Goal: Obtain resource: Download file/media

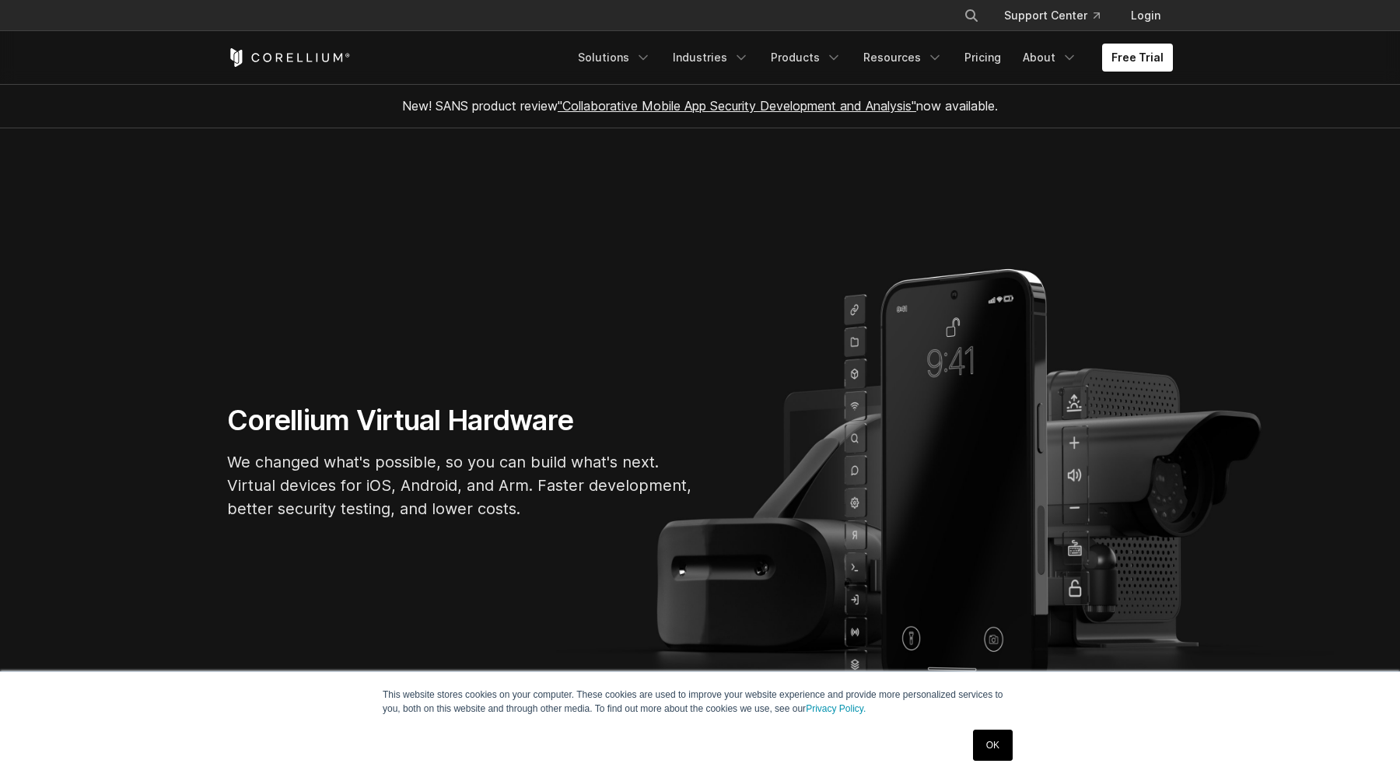
click at [1002, 753] on link "OK" at bounding box center [993, 744] width 40 height 31
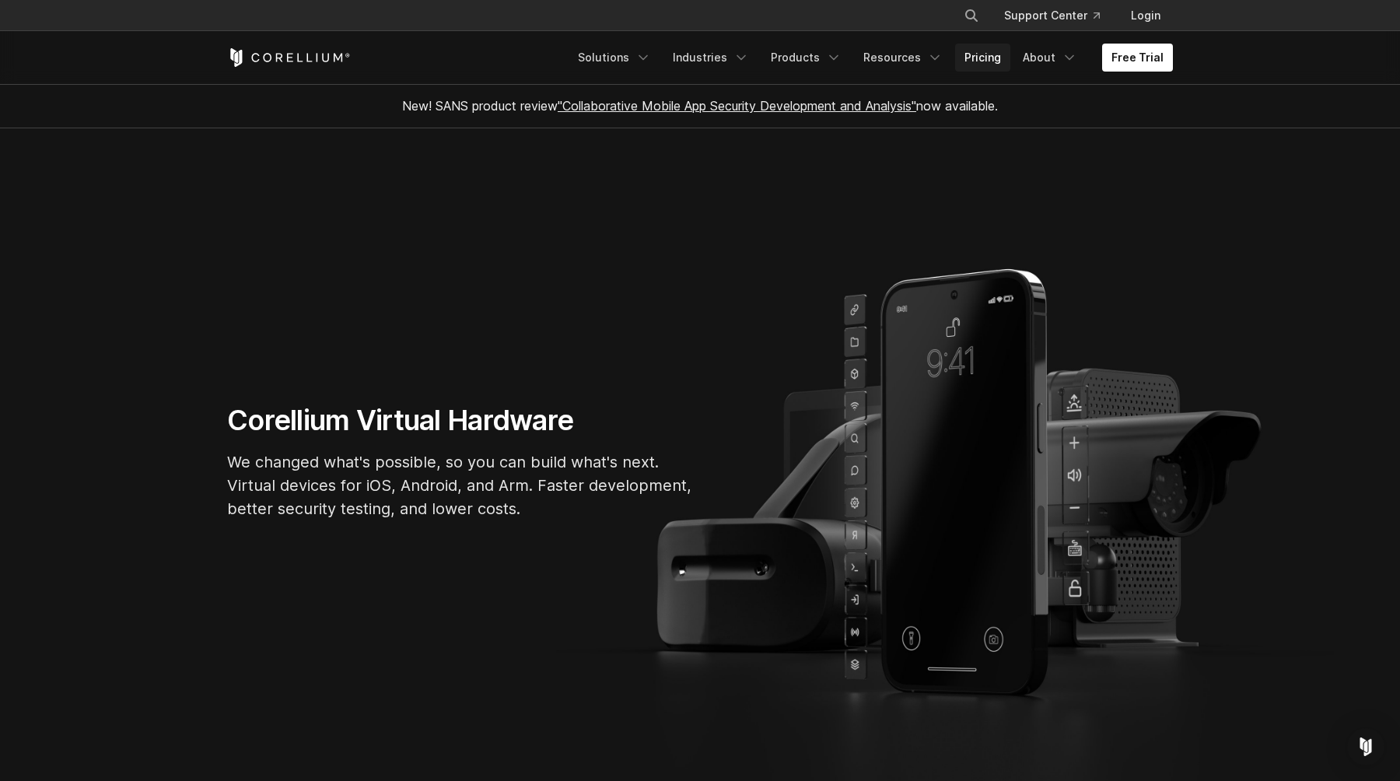
click at [987, 60] on link "Pricing" at bounding box center [982, 58] width 55 height 28
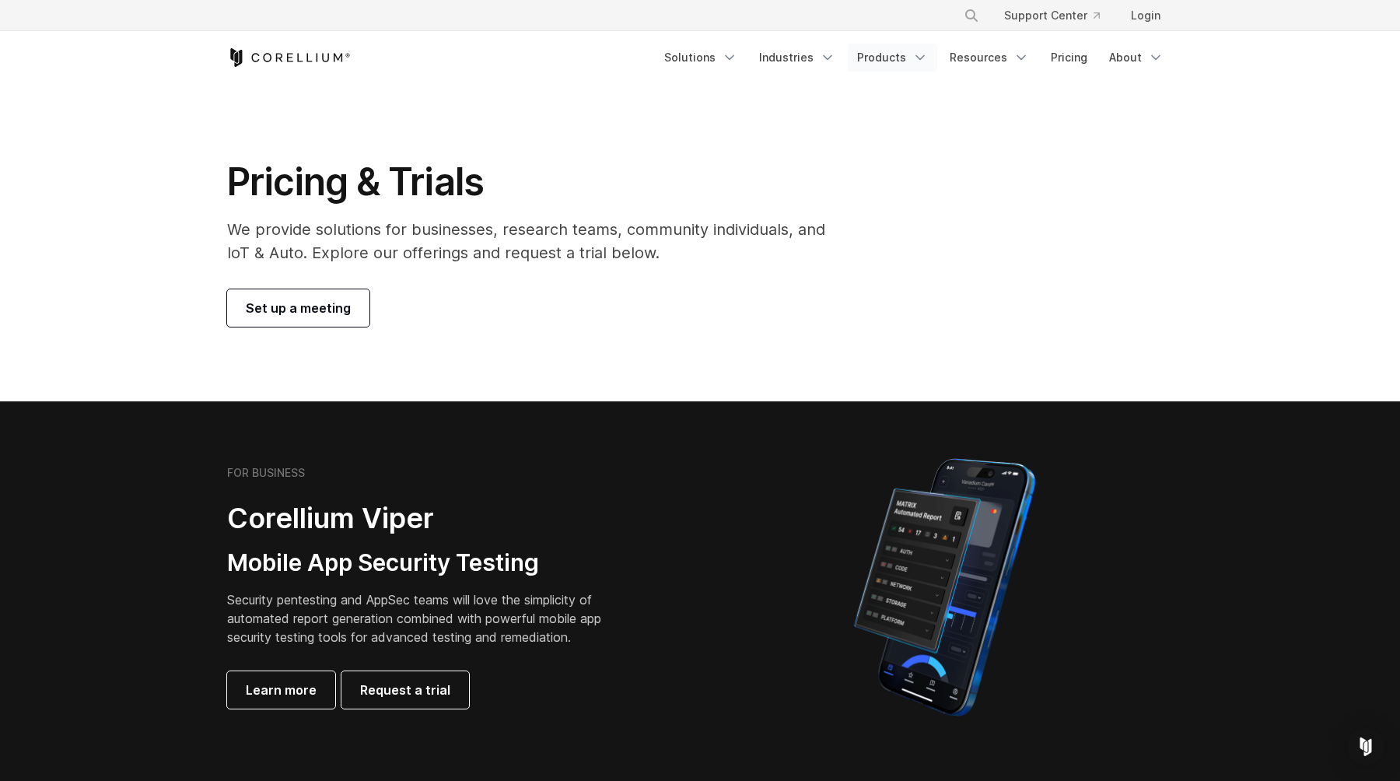
click at [887, 61] on link "Products" at bounding box center [891, 58] width 89 height 28
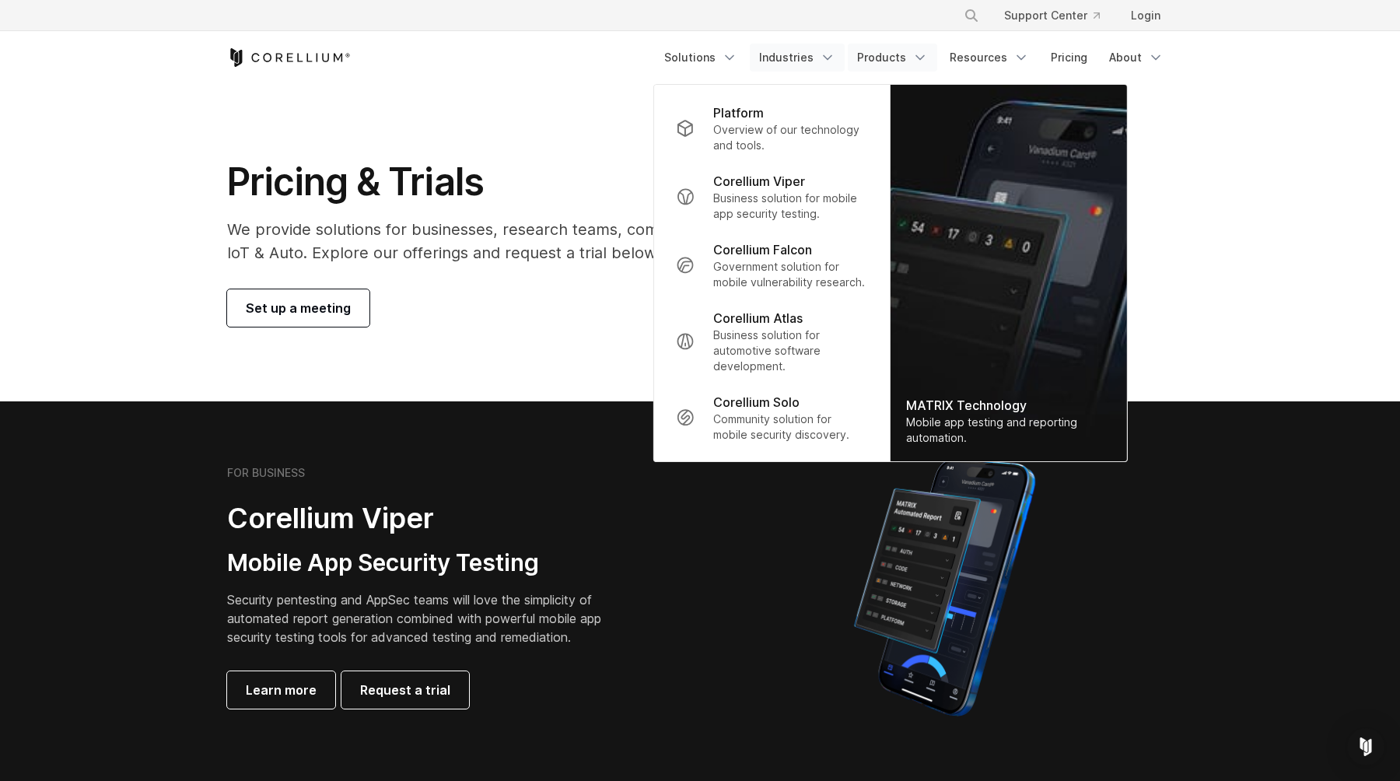
click at [794, 65] on link "Industries" at bounding box center [797, 58] width 95 height 28
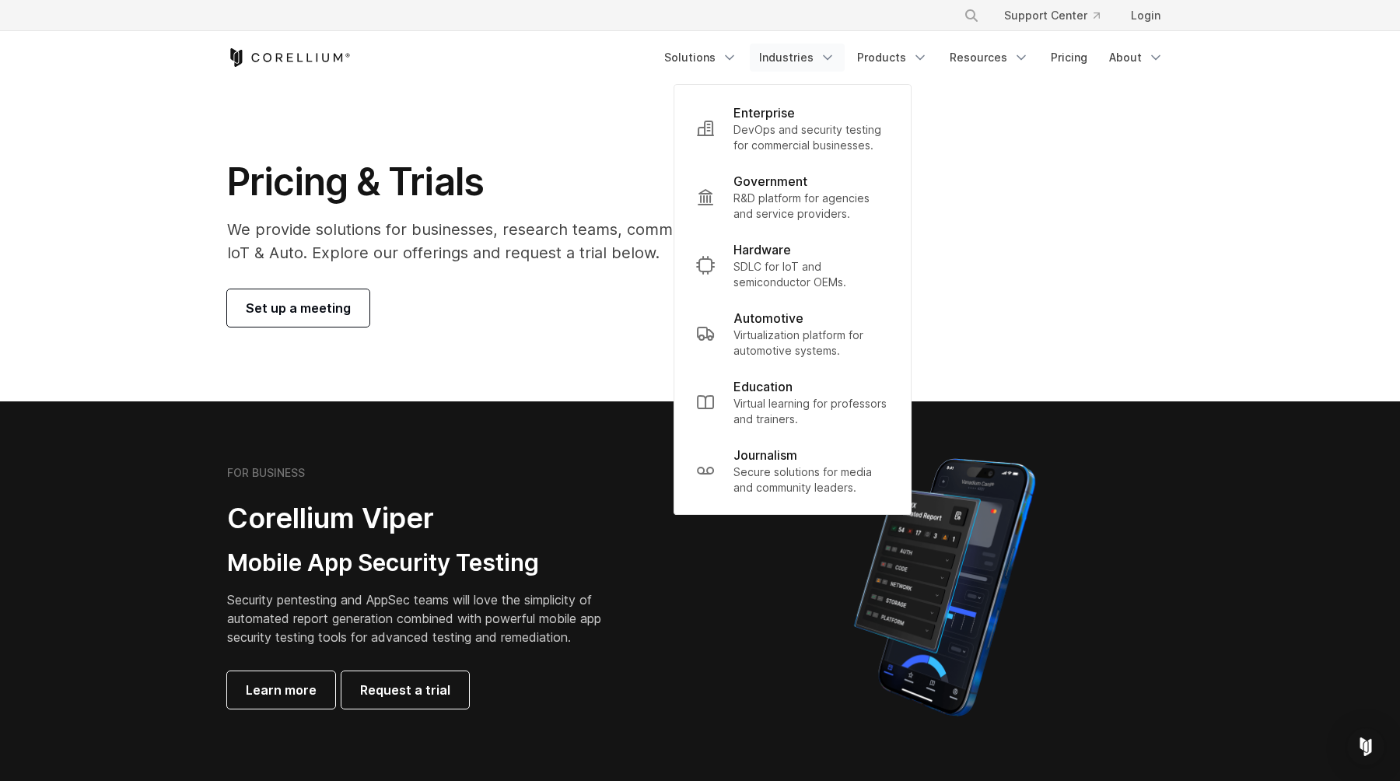
click at [722, 74] on div "Free Trial Solutions" at bounding box center [699, 57] width 945 height 53
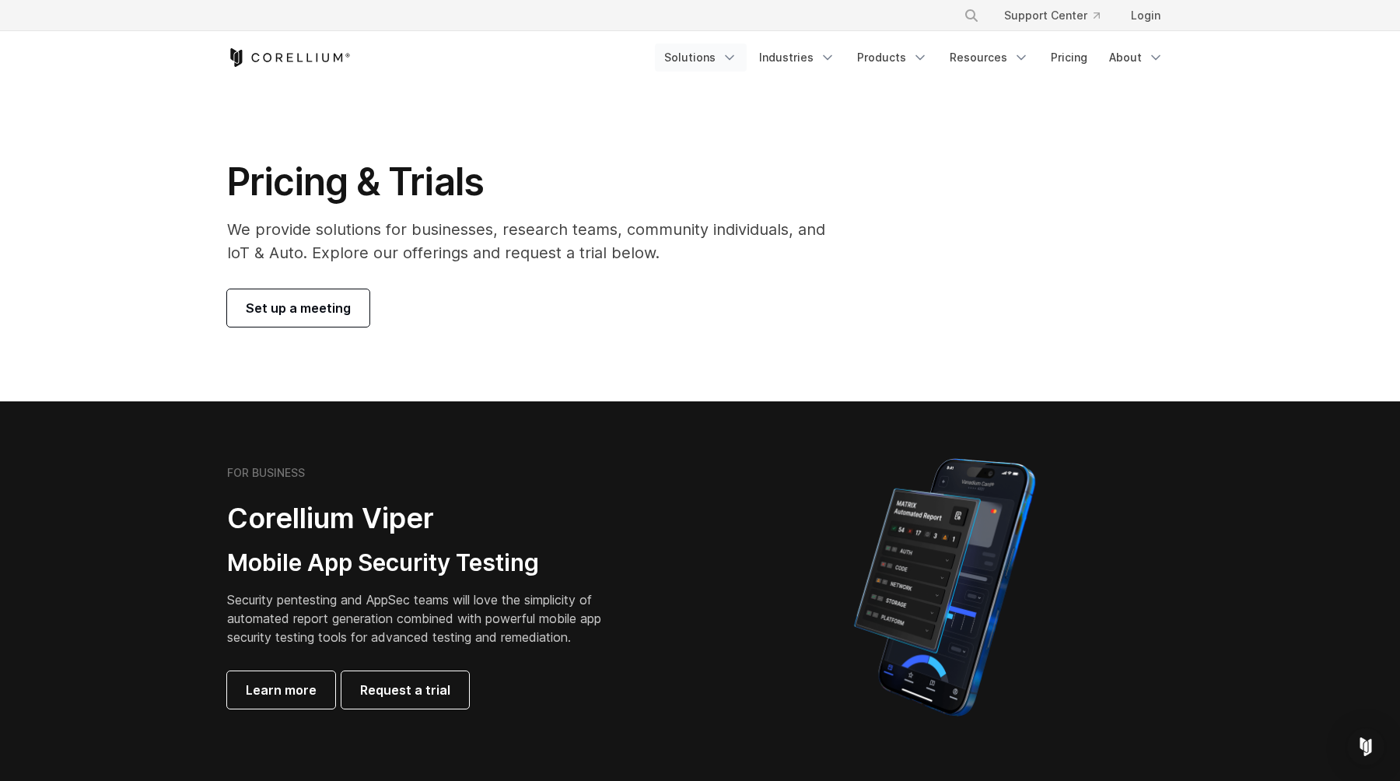
click at [722, 58] on link "Solutions" at bounding box center [701, 58] width 92 height 28
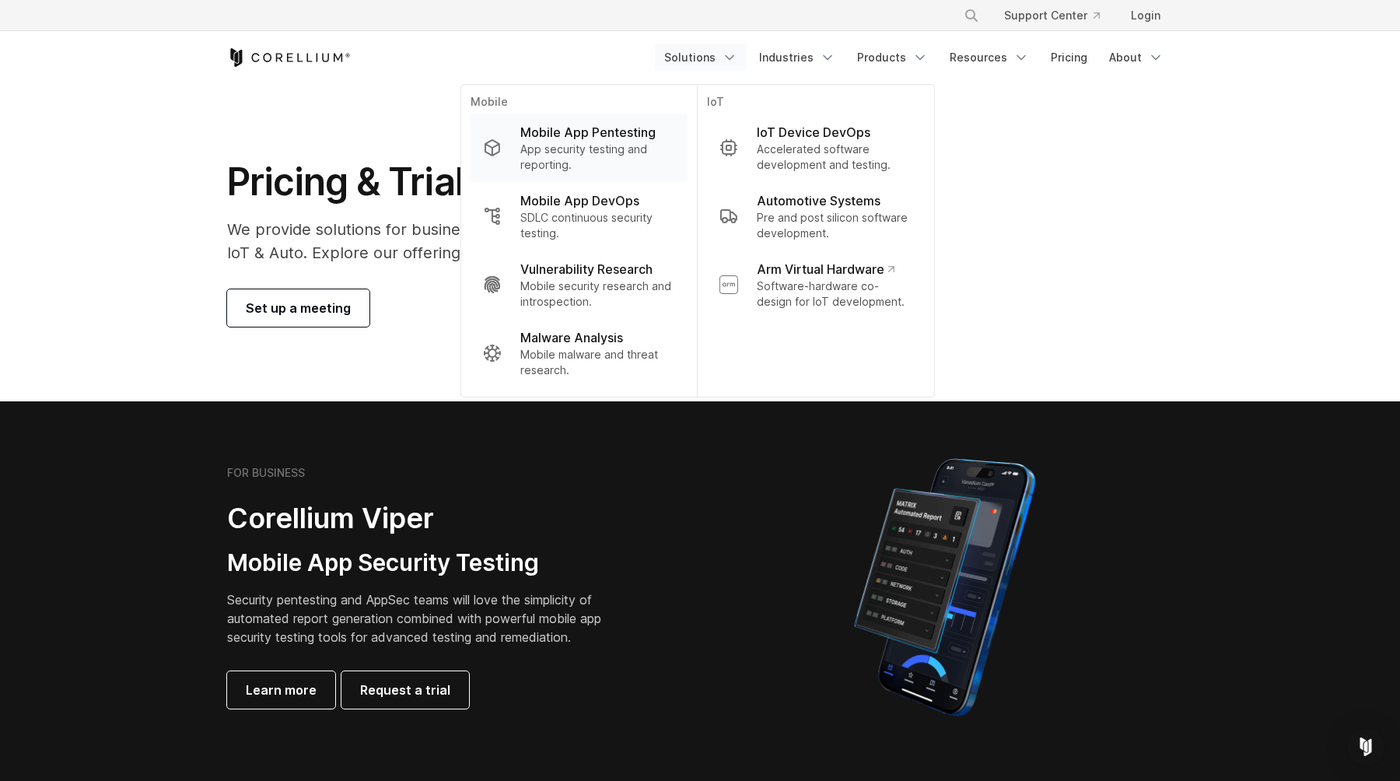
click at [596, 154] on p "App security testing and reporting." at bounding box center [597, 157] width 155 height 31
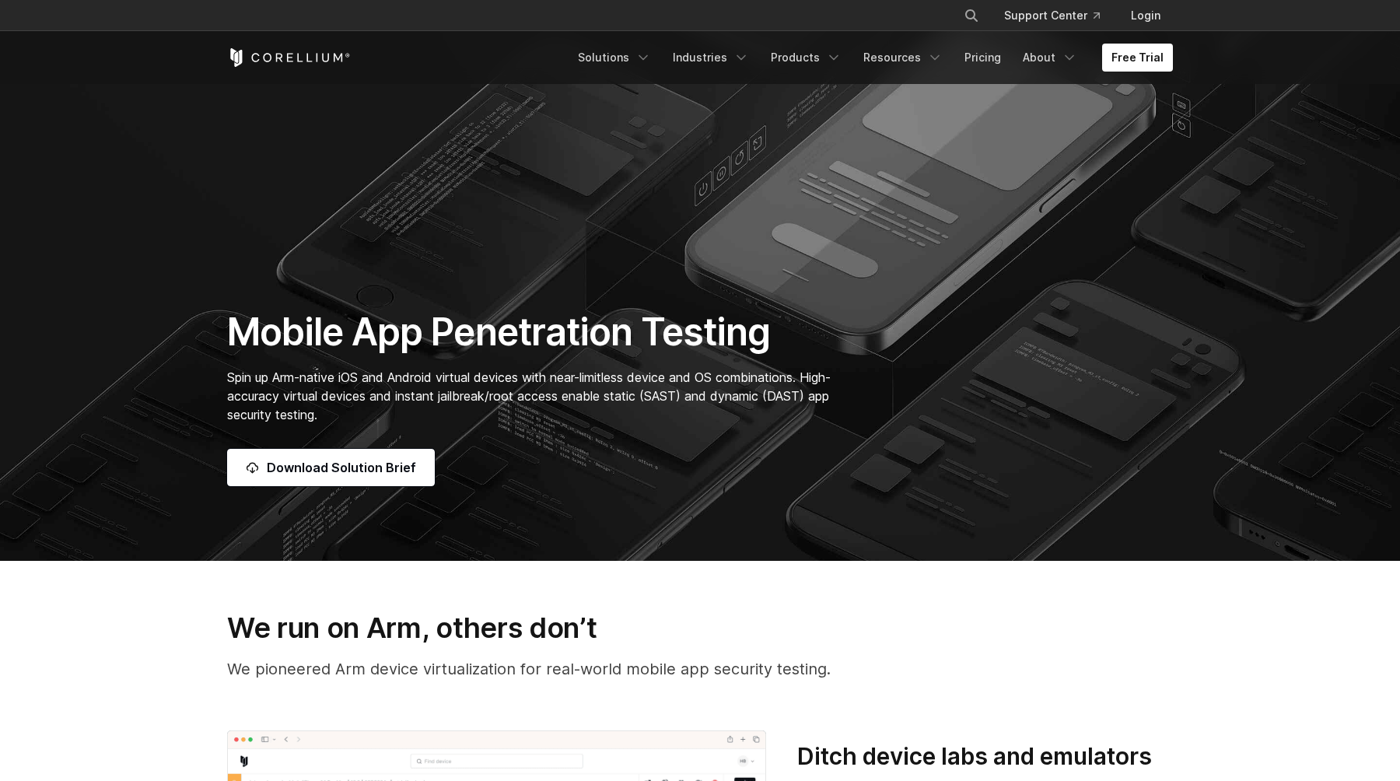
scroll to position [195, 0]
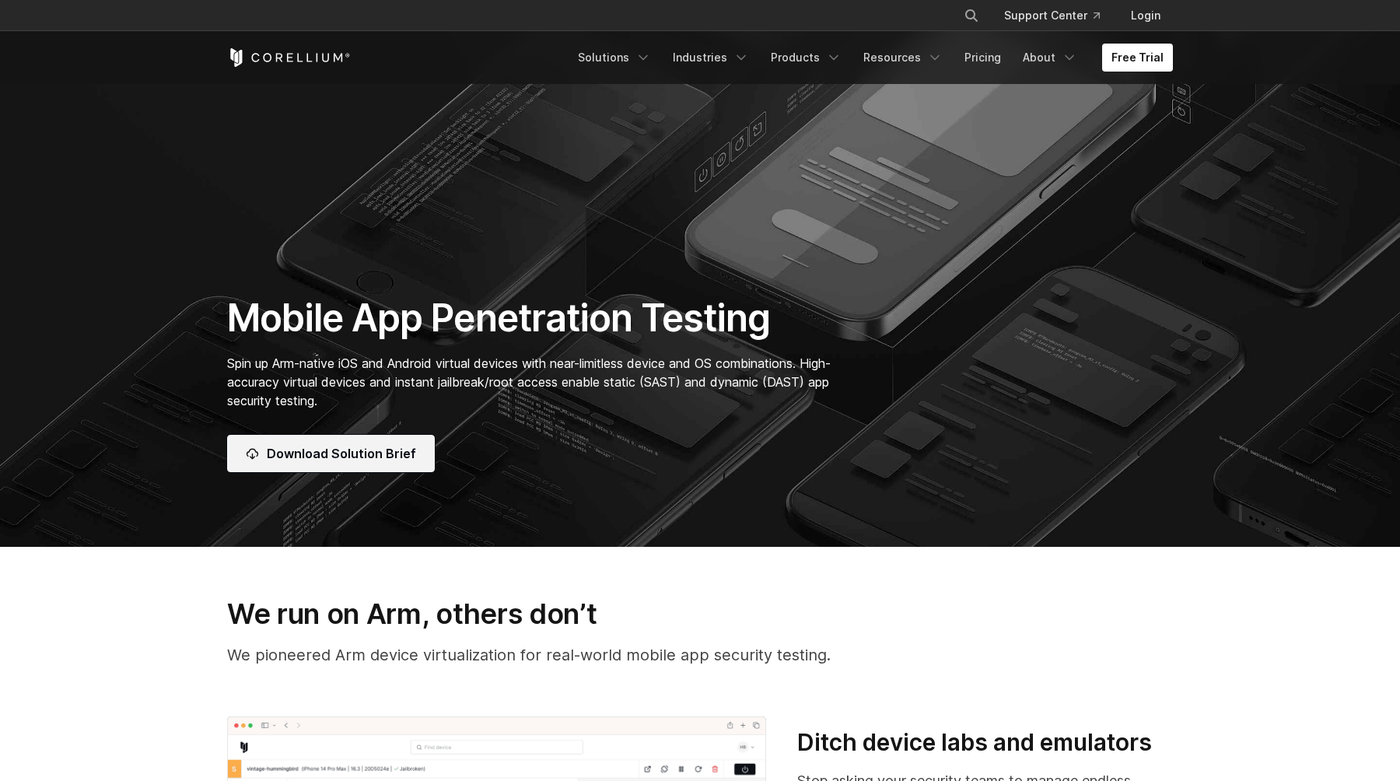
click at [397, 454] on span "Download Solution Brief" at bounding box center [341, 453] width 149 height 19
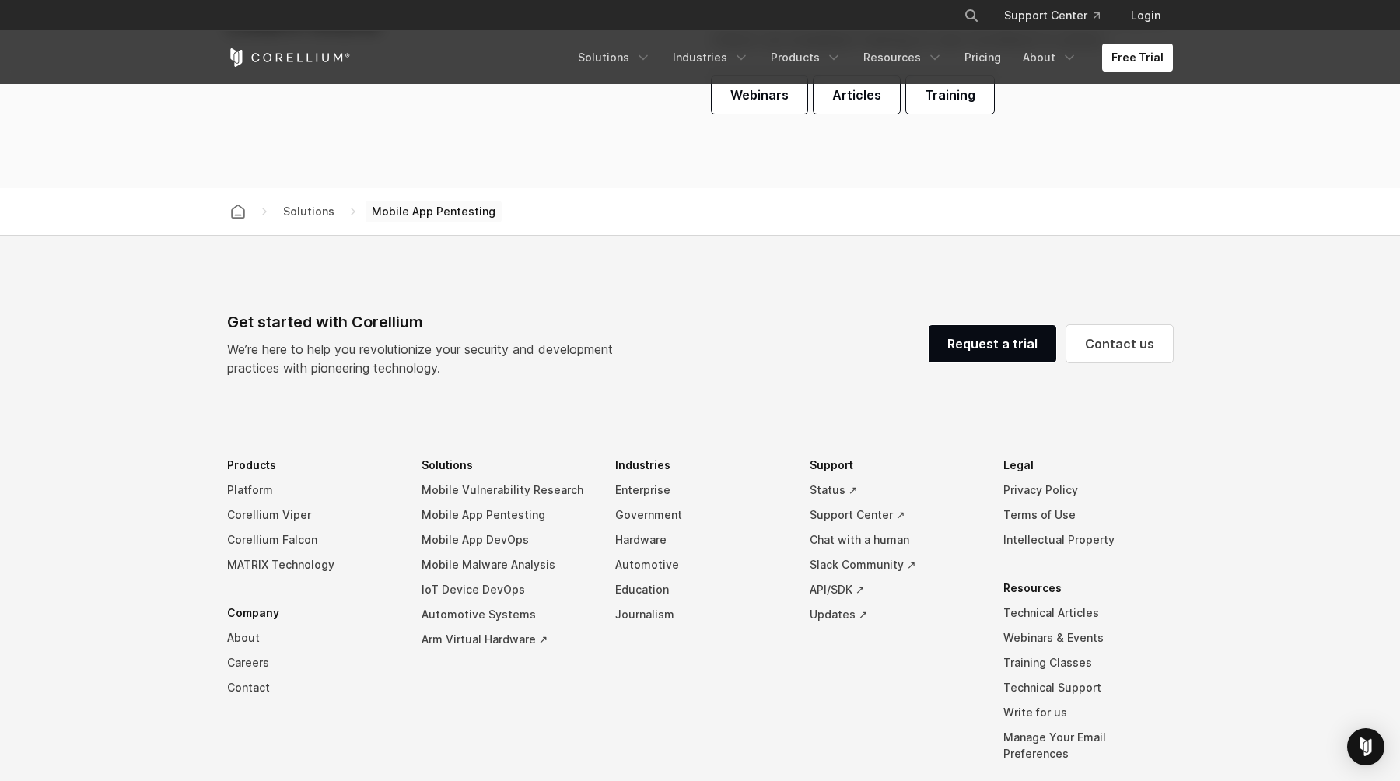
scroll to position [4912, 0]
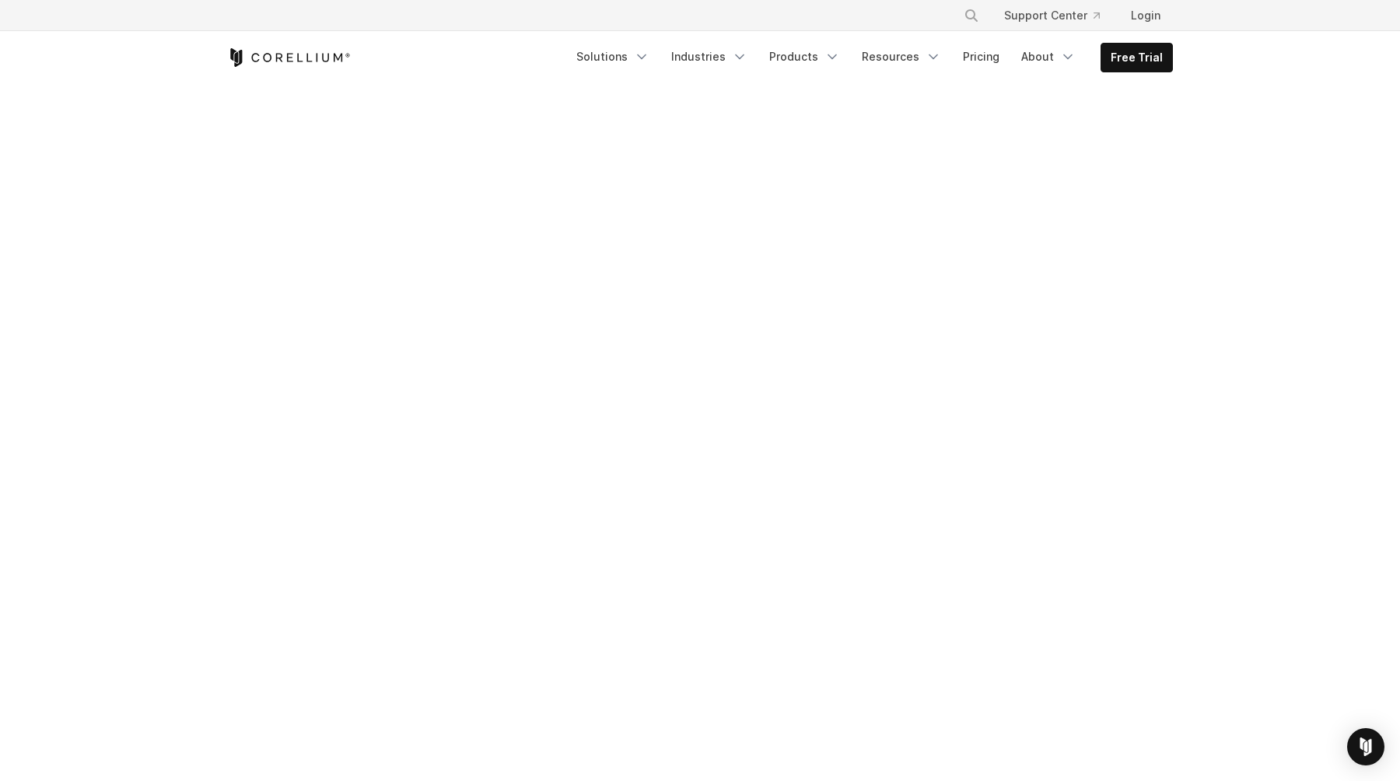
scroll to position [477, 0]
click at [1121, 56] on link "Free Trial" at bounding box center [1136, 58] width 71 height 28
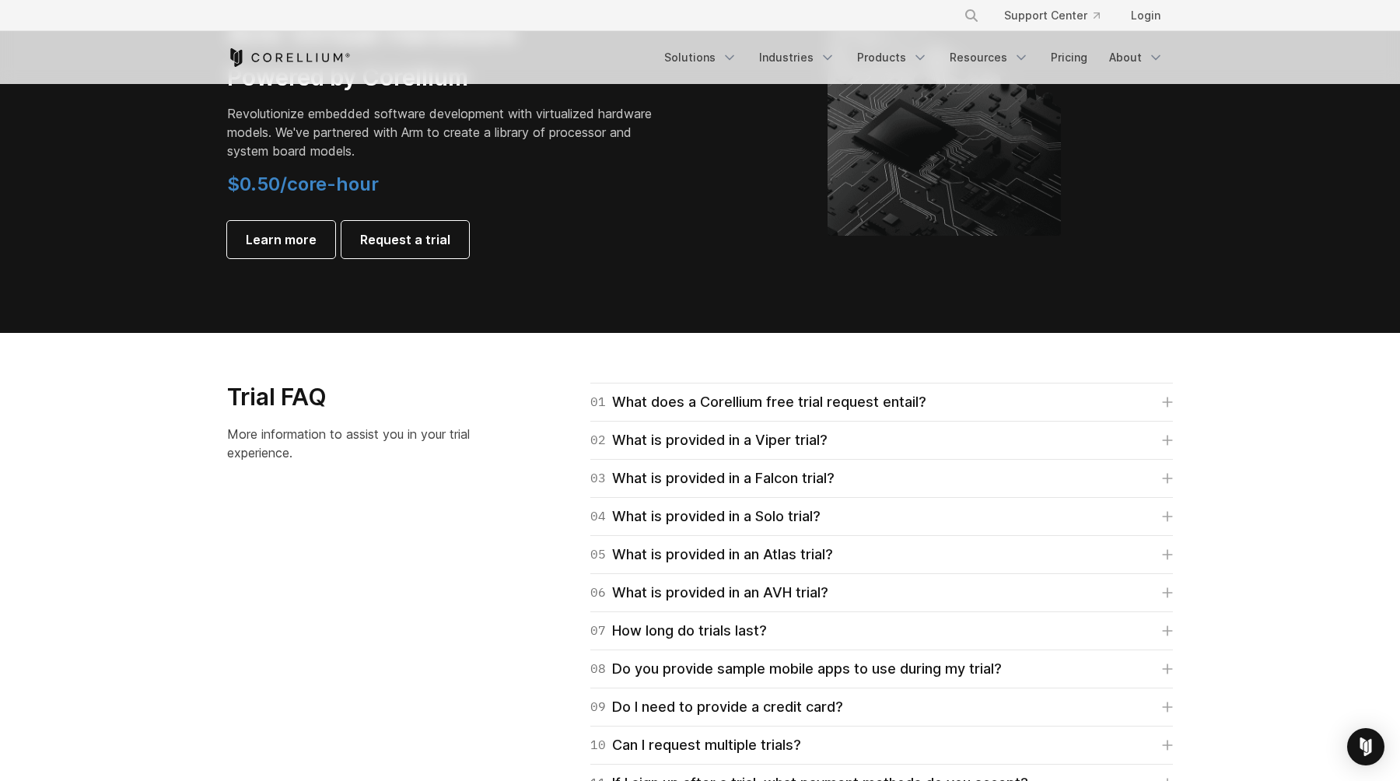
scroll to position [1962, 0]
